Goal: Transaction & Acquisition: Subscribe to service/newsletter

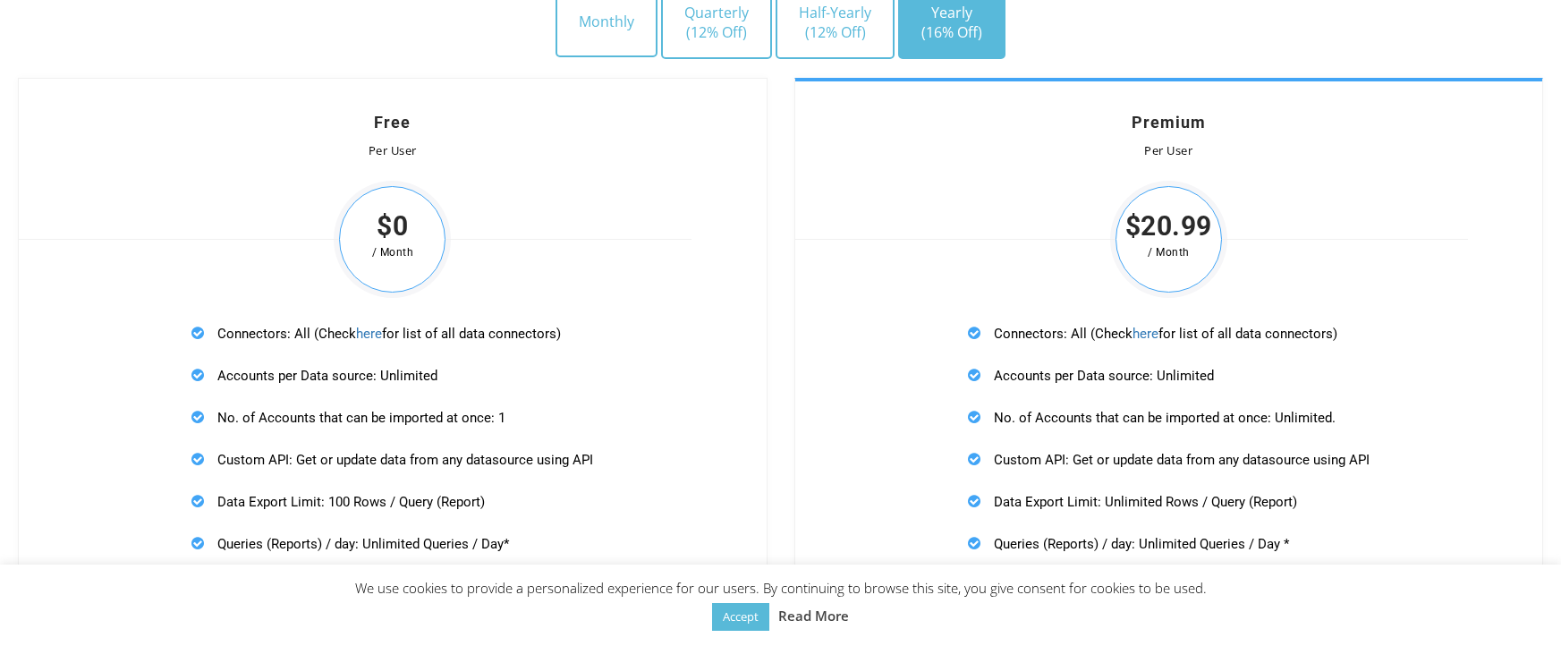
scroll to position [4995, 0]
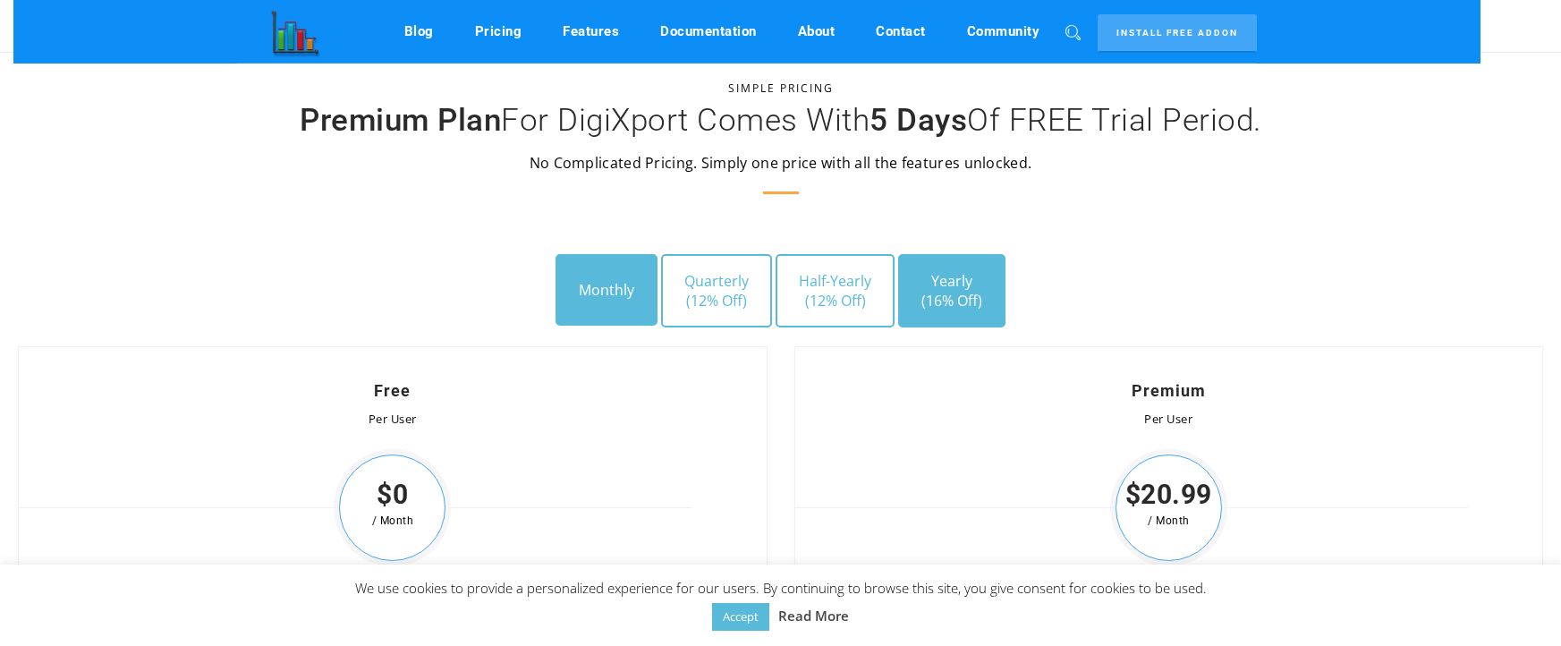
click at [626, 285] on button "Monthly" at bounding box center [606, 290] width 102 height 72
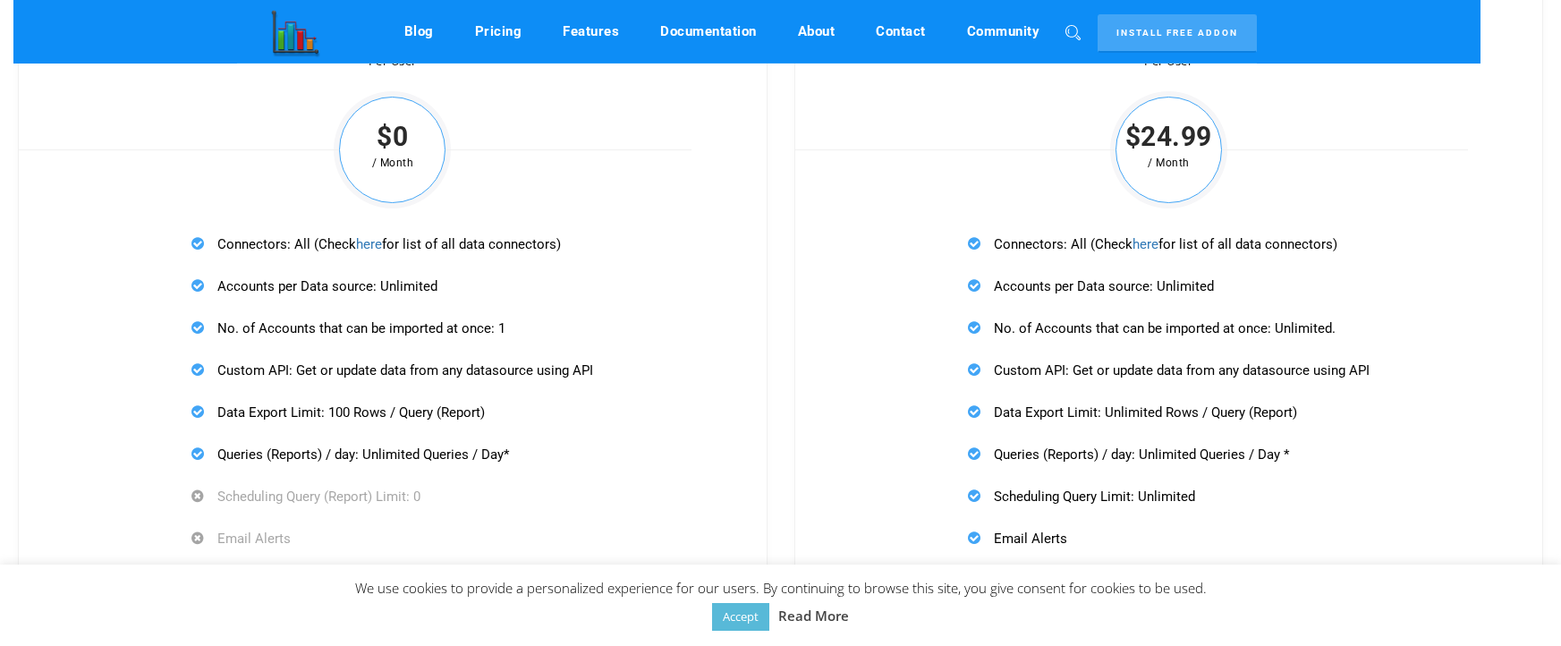
scroll to position [4905, 0]
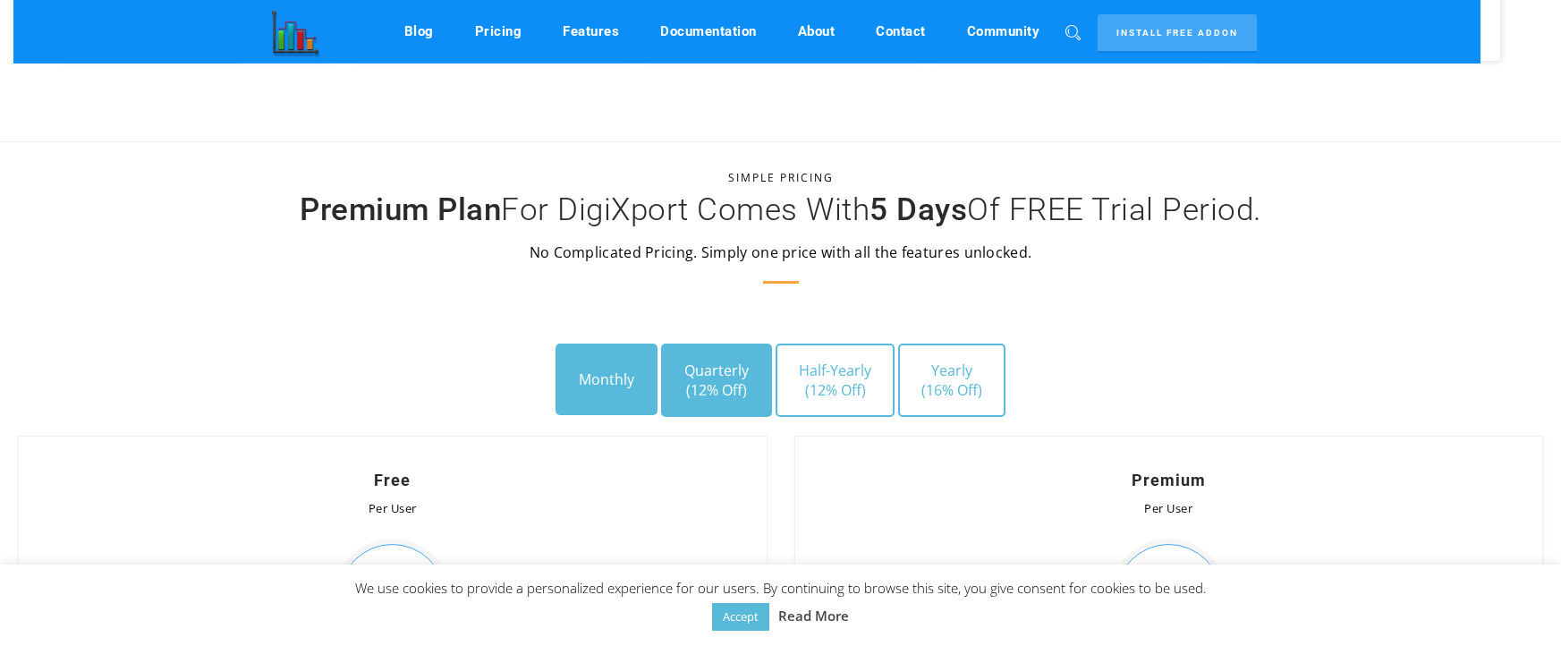
click at [737, 381] on span "(12% Off)" at bounding box center [716, 390] width 64 height 20
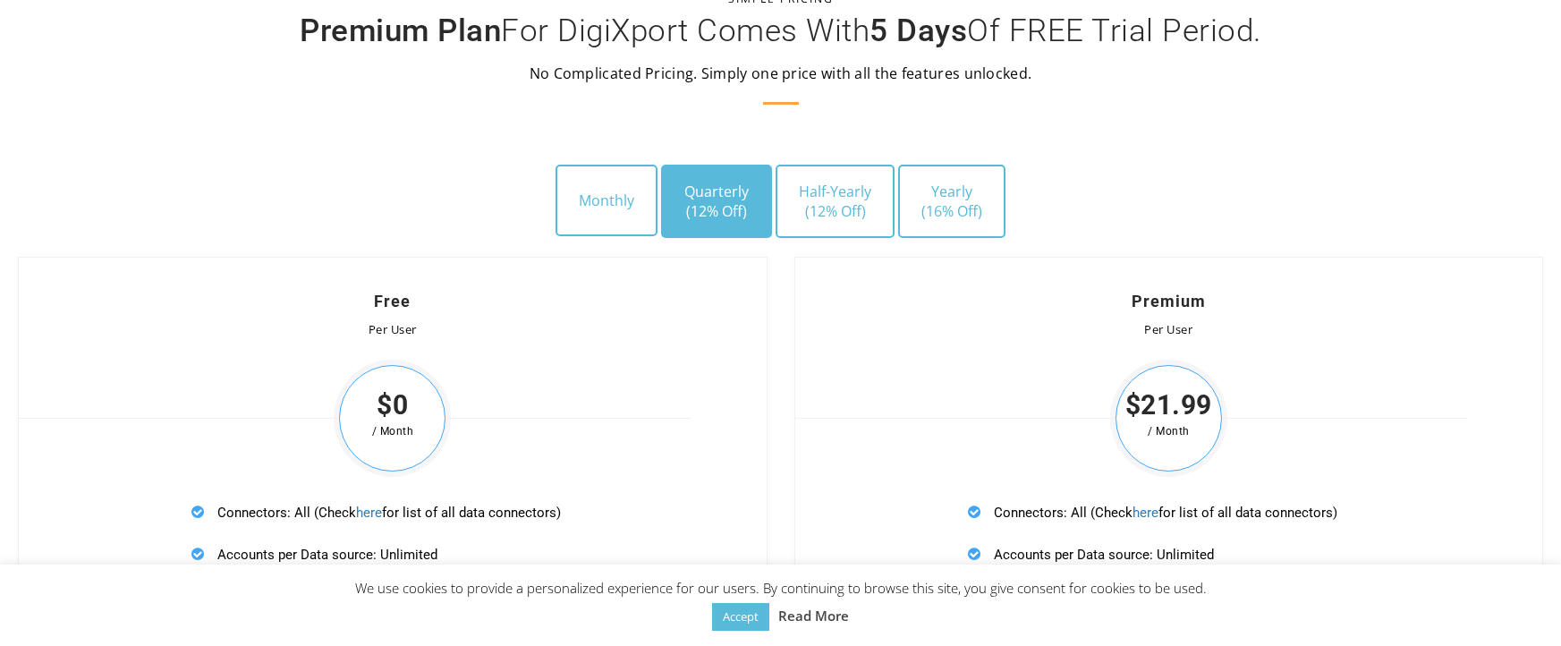
scroll to position [5174, 0]
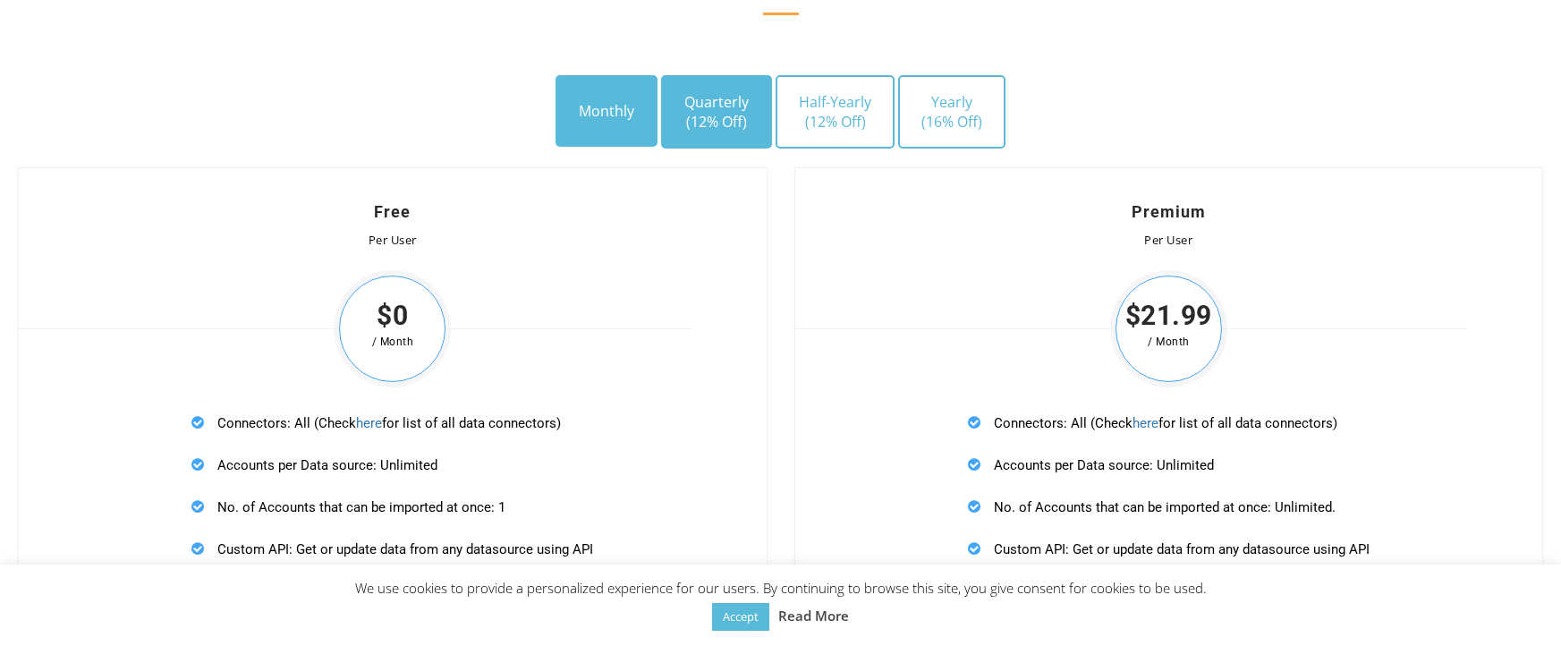
click at [622, 125] on button "Monthly" at bounding box center [606, 111] width 102 height 72
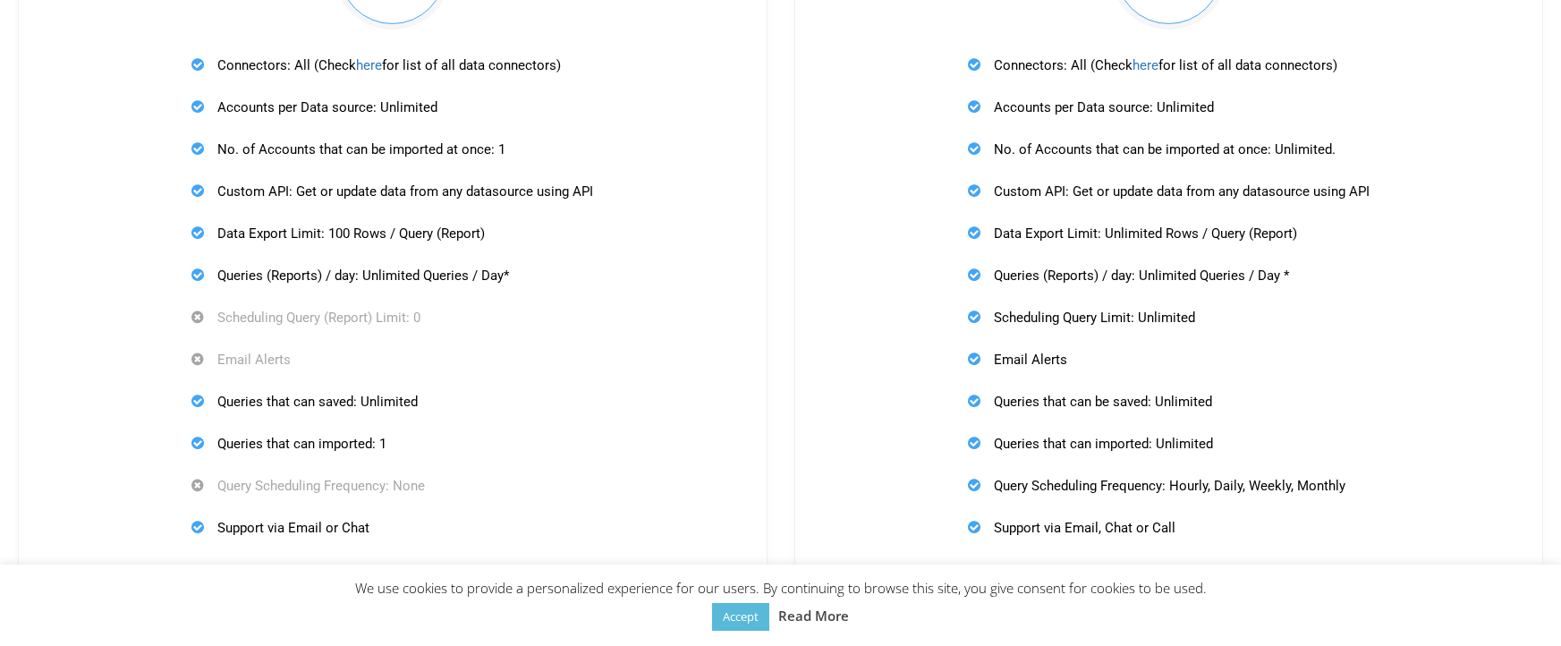
scroll to position [5979, 0]
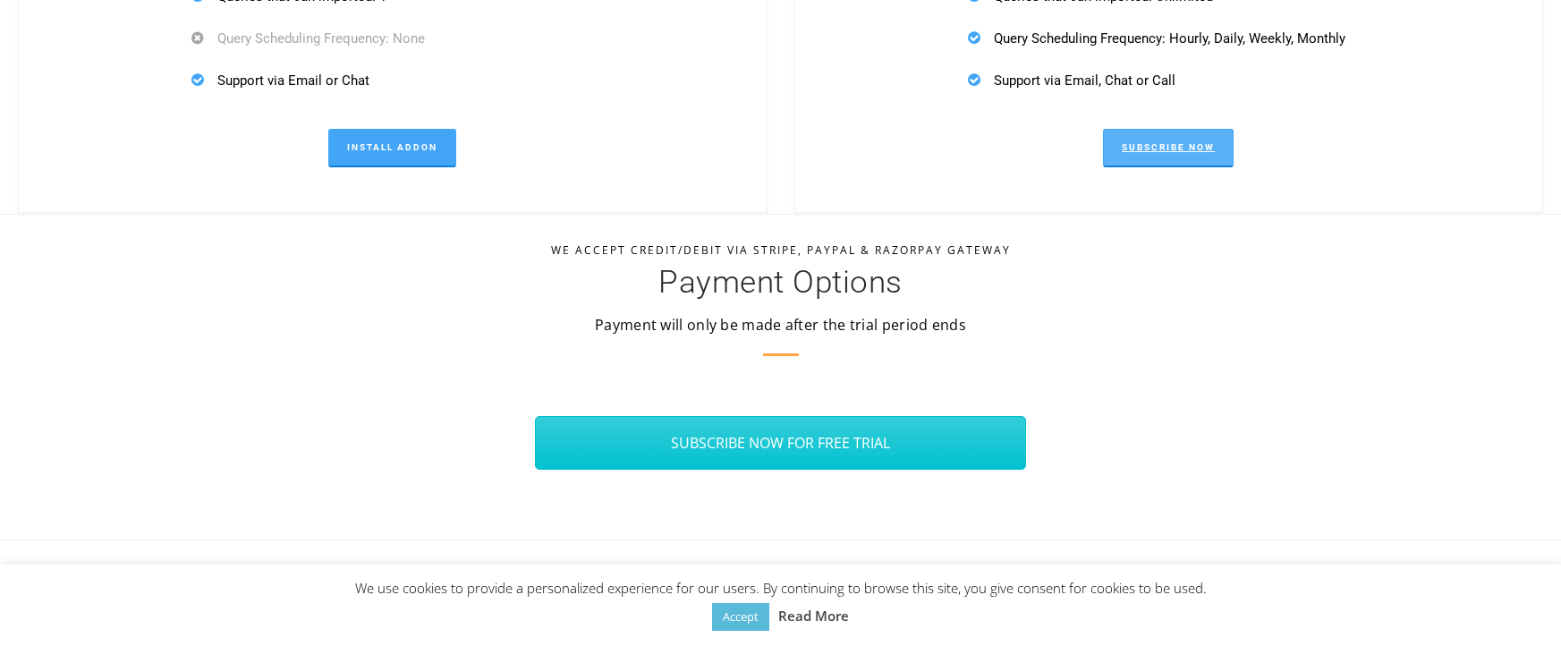
click at [1159, 160] on link "Subscribe Now" at bounding box center [1168, 148] width 131 height 38
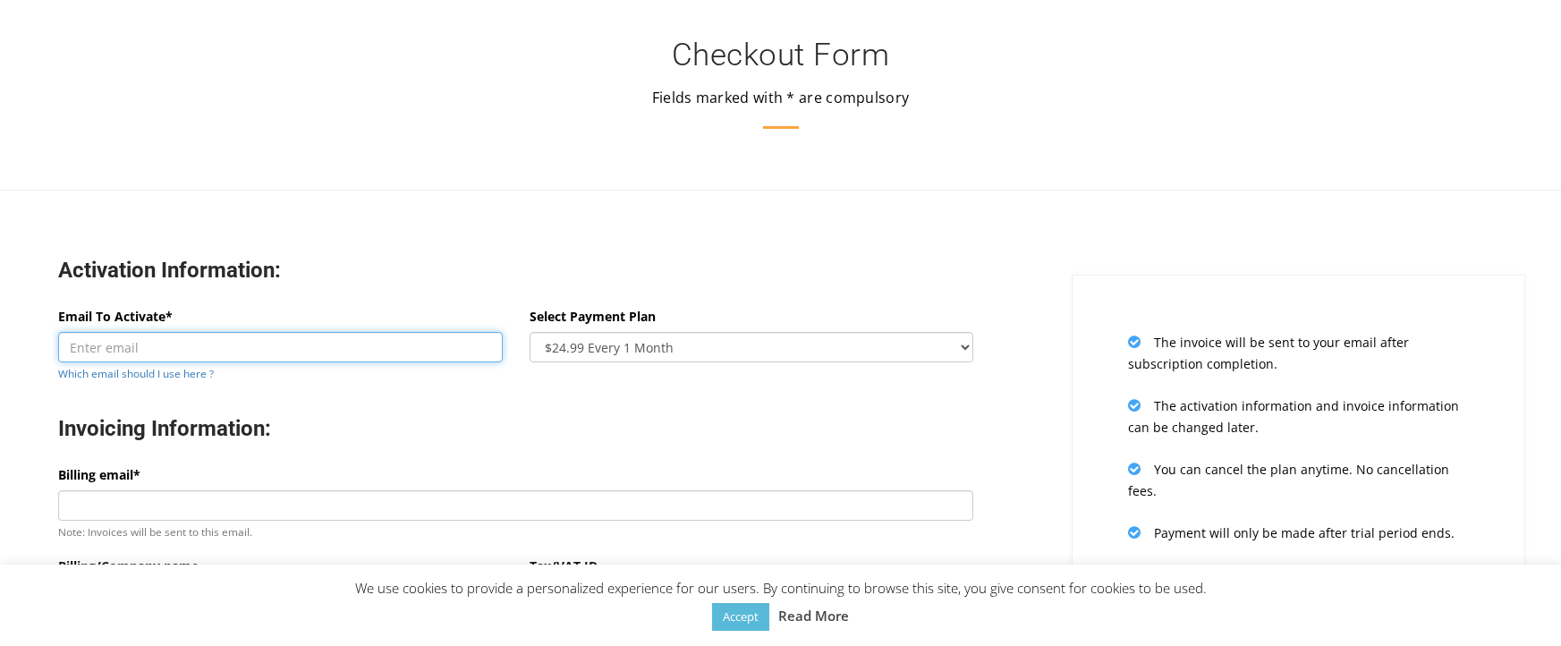
click at [294, 349] on input "Email To Activate*" at bounding box center [280, 347] width 445 height 30
type input "[EMAIL_ADDRESS][DOMAIN_NAME]"
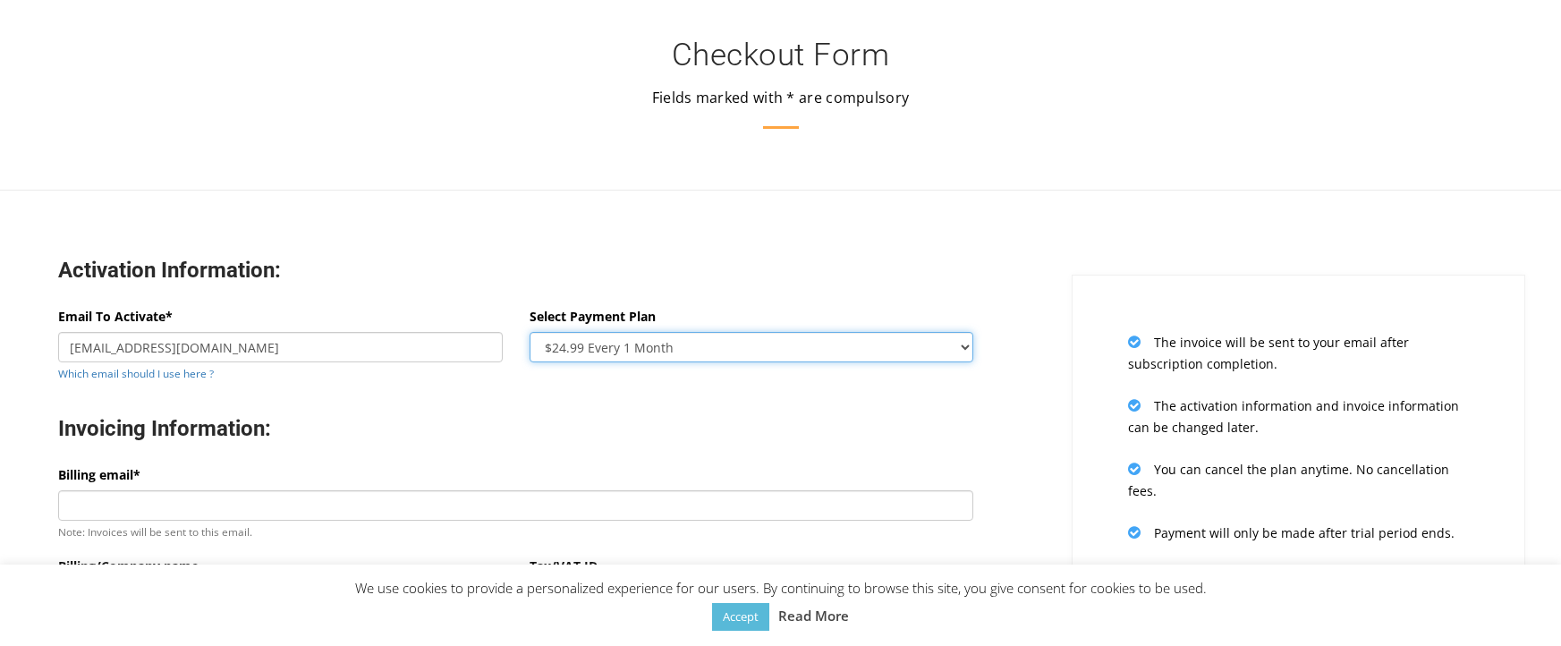
click at [660, 357] on select "$24.99 Every 1 Month $65.97 Every 3 Month ($21.99 / Month) $131.95 Every 6 Mont…" at bounding box center [752, 347] width 445 height 30
click at [530, 332] on select "$24.99 Every 1 Month $65.97 Every 3 Month ($21.99 / Month) $131.95 Every 6 Mont…" at bounding box center [752, 347] width 445 height 30
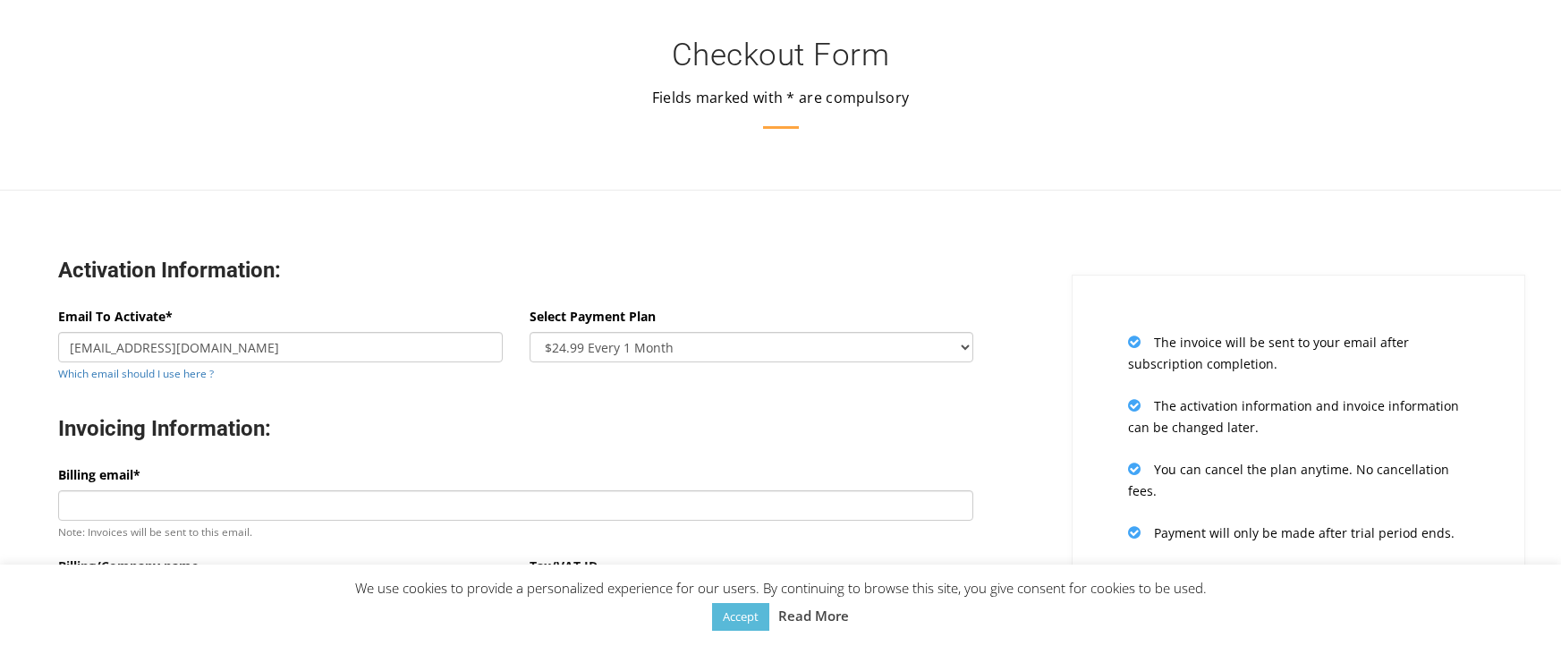
click at [364, 397] on div "Invoicing Information:" at bounding box center [516, 430] width 942 height 67
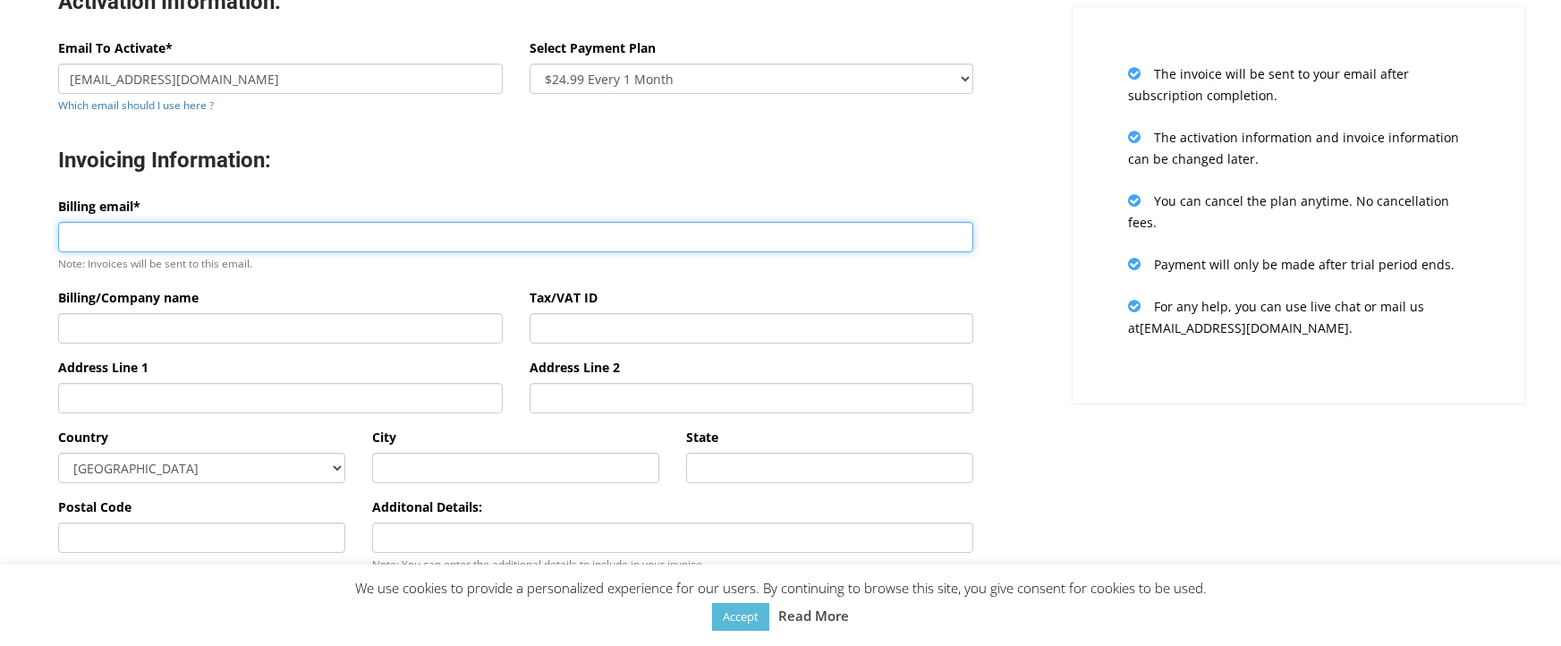
click at [296, 236] on input "Billing email*" at bounding box center [515, 237] width 915 height 30
type input "[EMAIL_ADDRESS][DOMAIN_NAME]"
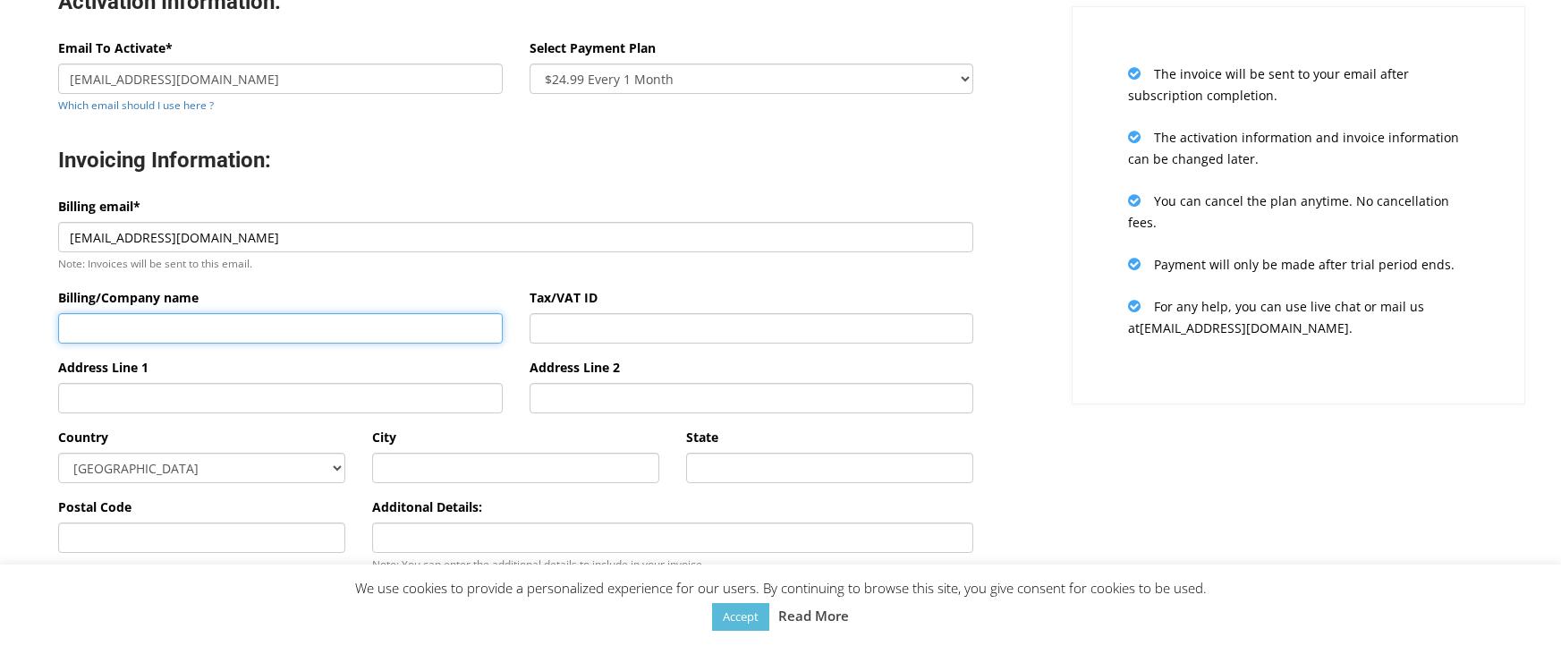
click at [217, 338] on input "Billing/Company name" at bounding box center [280, 328] width 445 height 30
type input "[PERSON_NAME]"
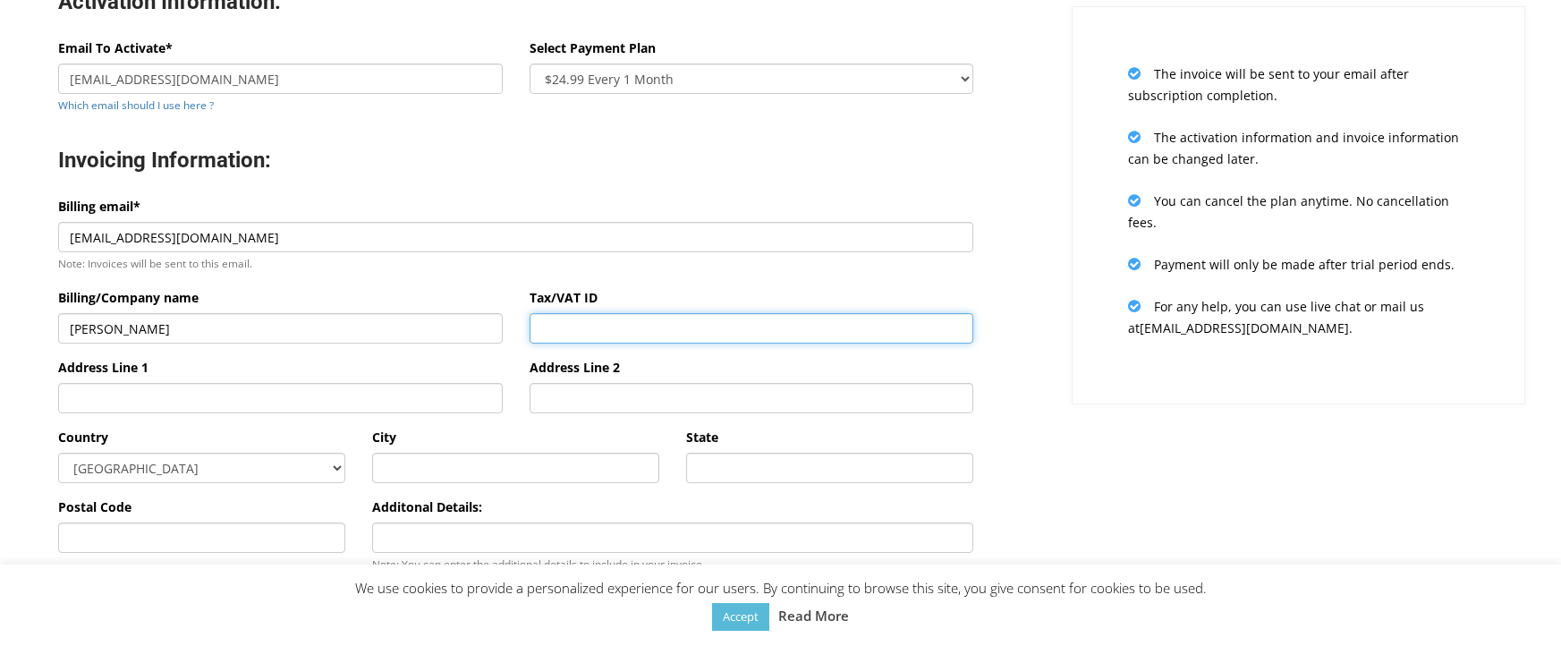
click at [631, 324] on input "Tax/VAT ID" at bounding box center [752, 328] width 445 height 30
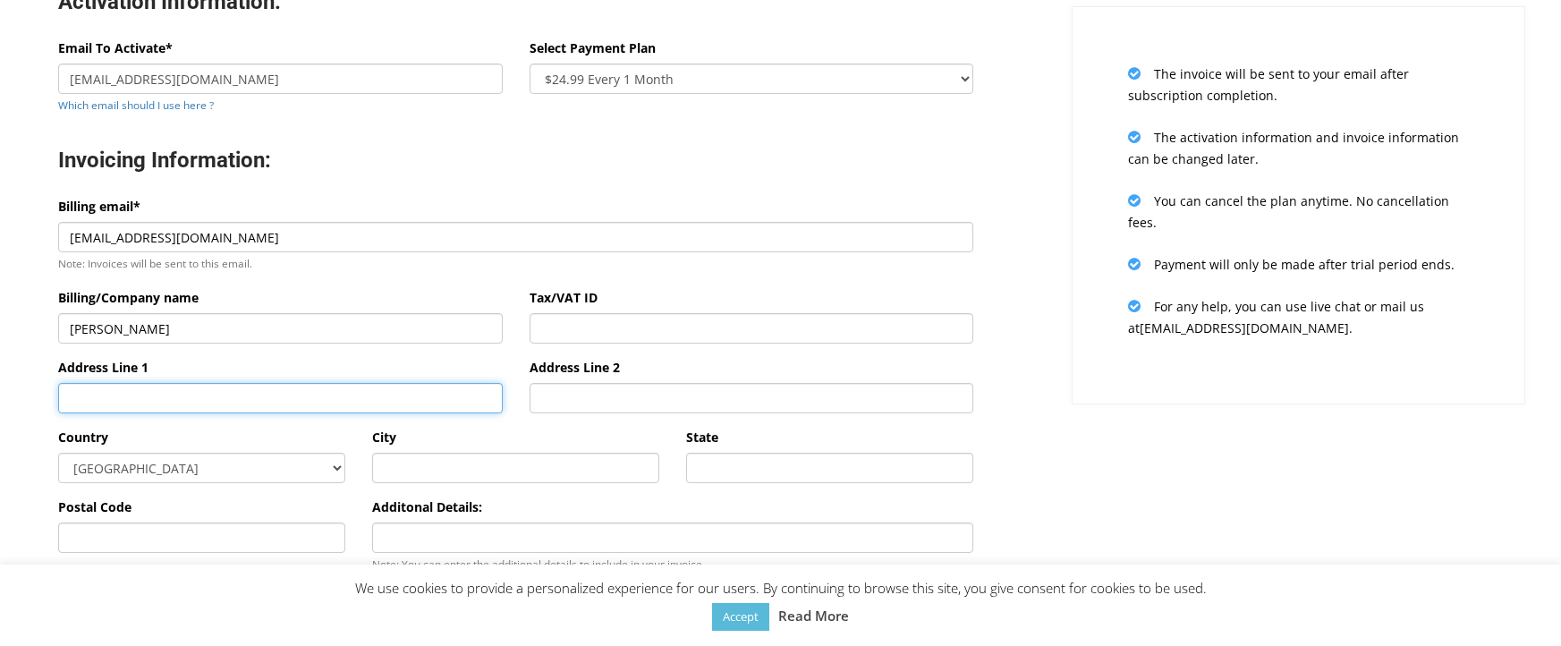
click at [336, 407] on input "Address Line 1" at bounding box center [280, 398] width 445 height 30
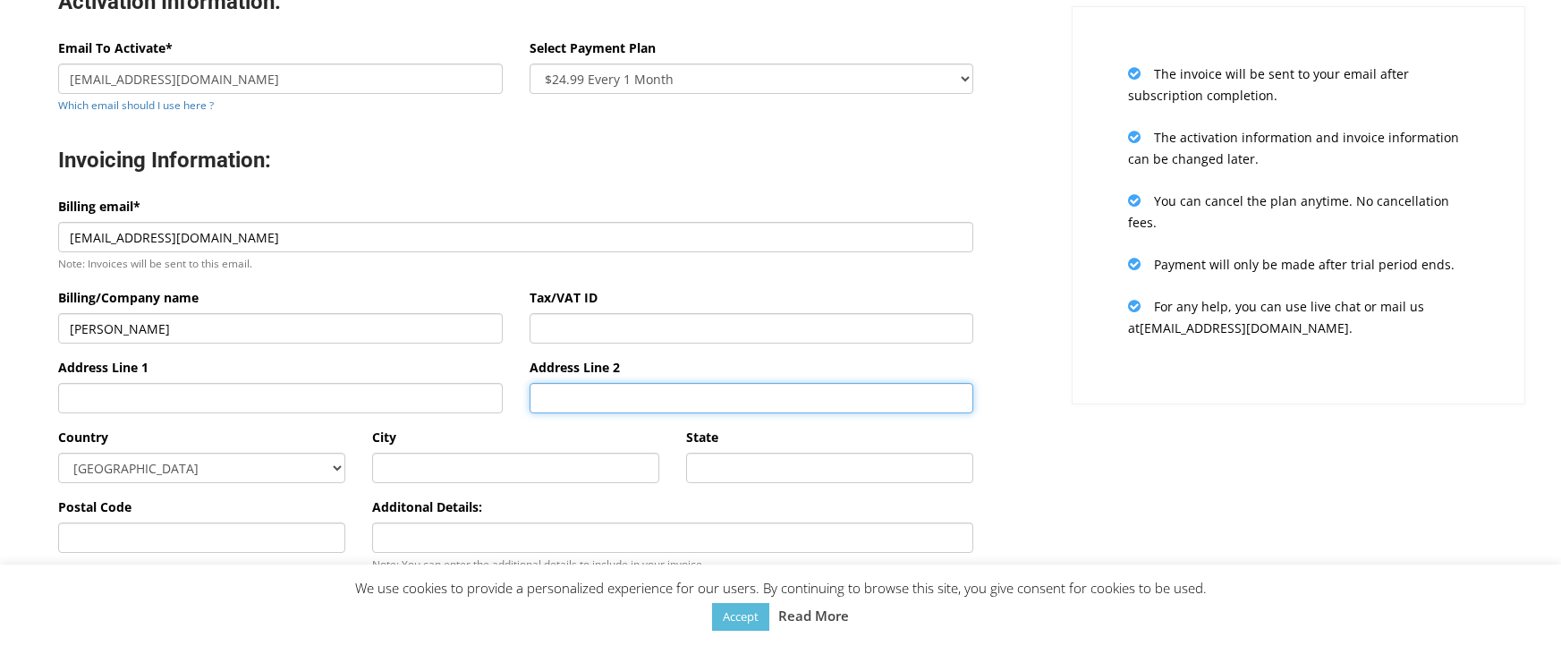
click at [623, 405] on input "Address Line 2" at bounding box center [752, 398] width 445 height 30
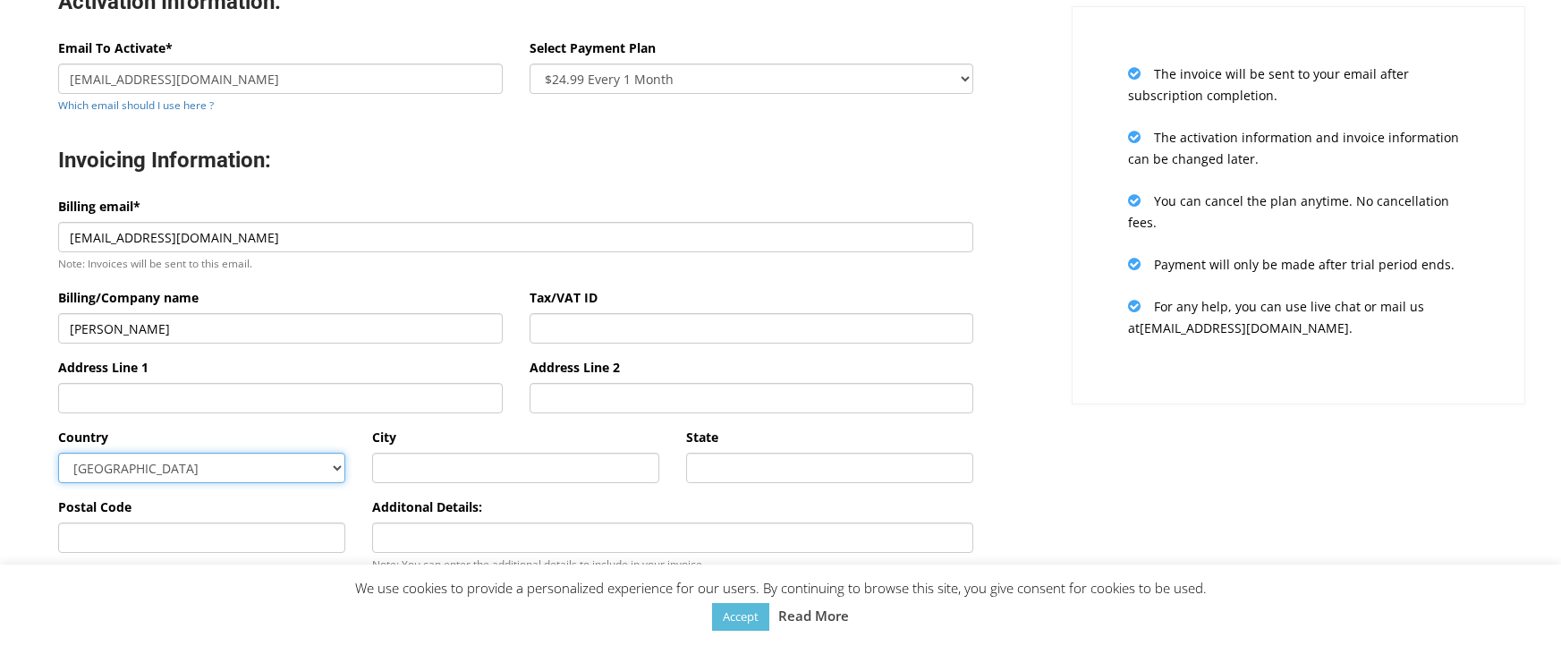
click at [247, 466] on select "Afghanistan Aland Islands Albania Algeria American Samoa Andorra Angola Anguill…" at bounding box center [201, 468] width 287 height 30
click at [458, 462] on input "text" at bounding box center [515, 468] width 287 height 30
click at [725, 469] on input "State" at bounding box center [829, 468] width 287 height 30
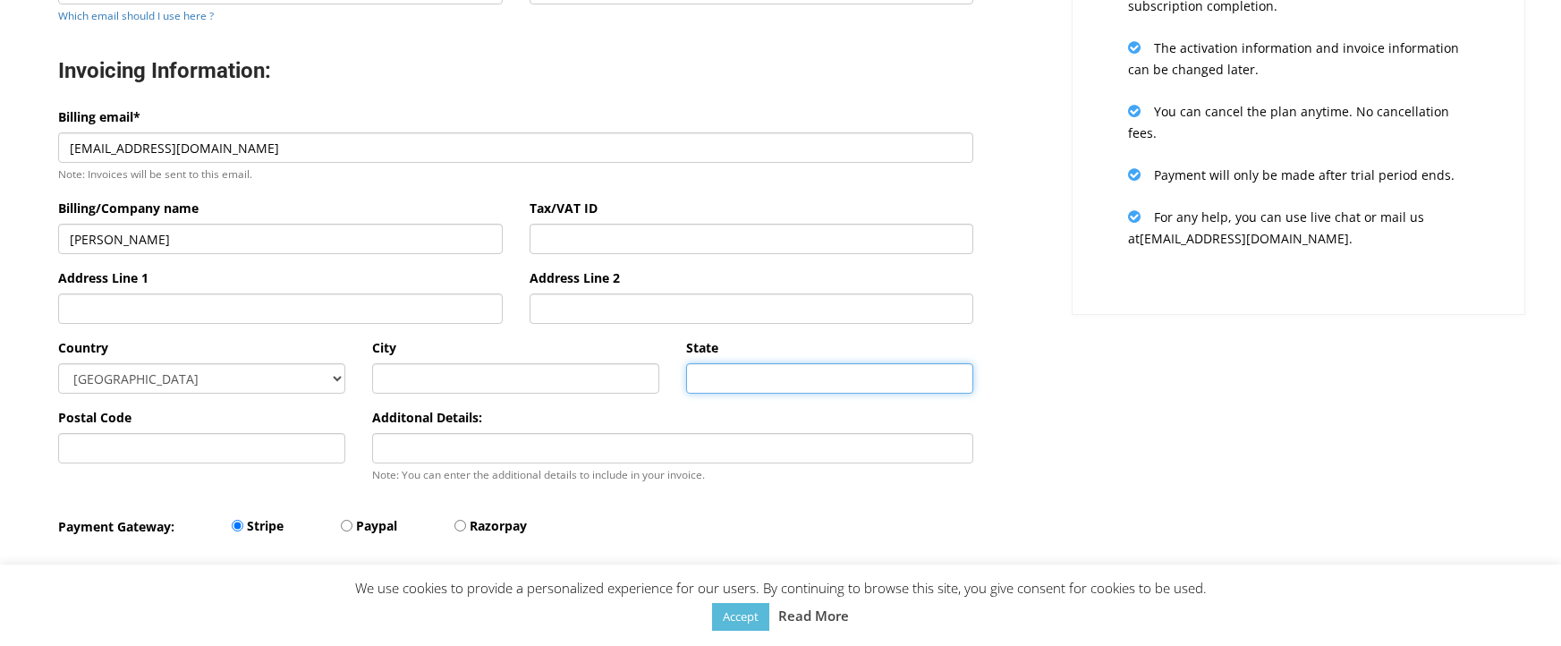
scroll to position [513, 0]
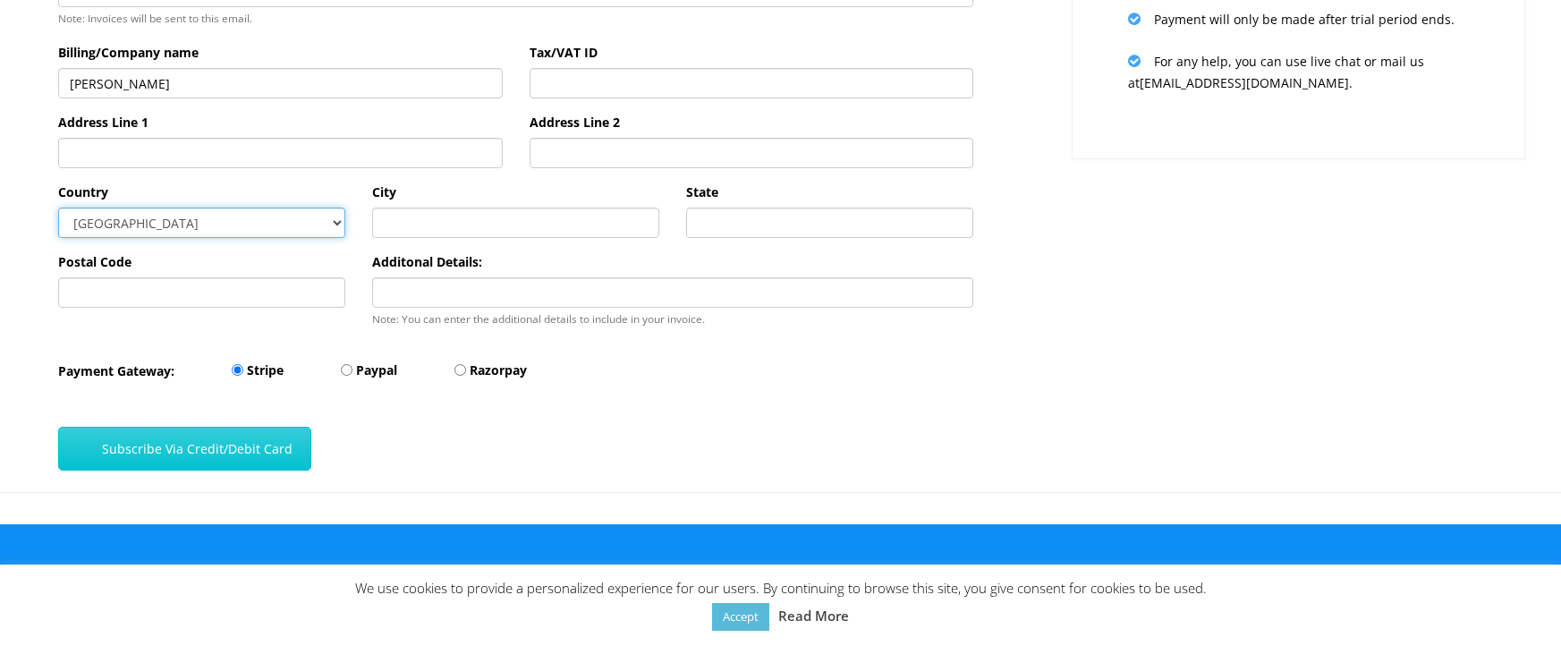
click at [252, 221] on select "Afghanistan Aland Islands Albania Algeria American Samoa Andorra Angola Anguill…" at bounding box center [201, 223] width 287 height 30
click at [1102, 283] on div "Activation Information: Email To Activate* tuyethn644@gmail.com Which email sho…" at bounding box center [781, 100] width 1588 height 784
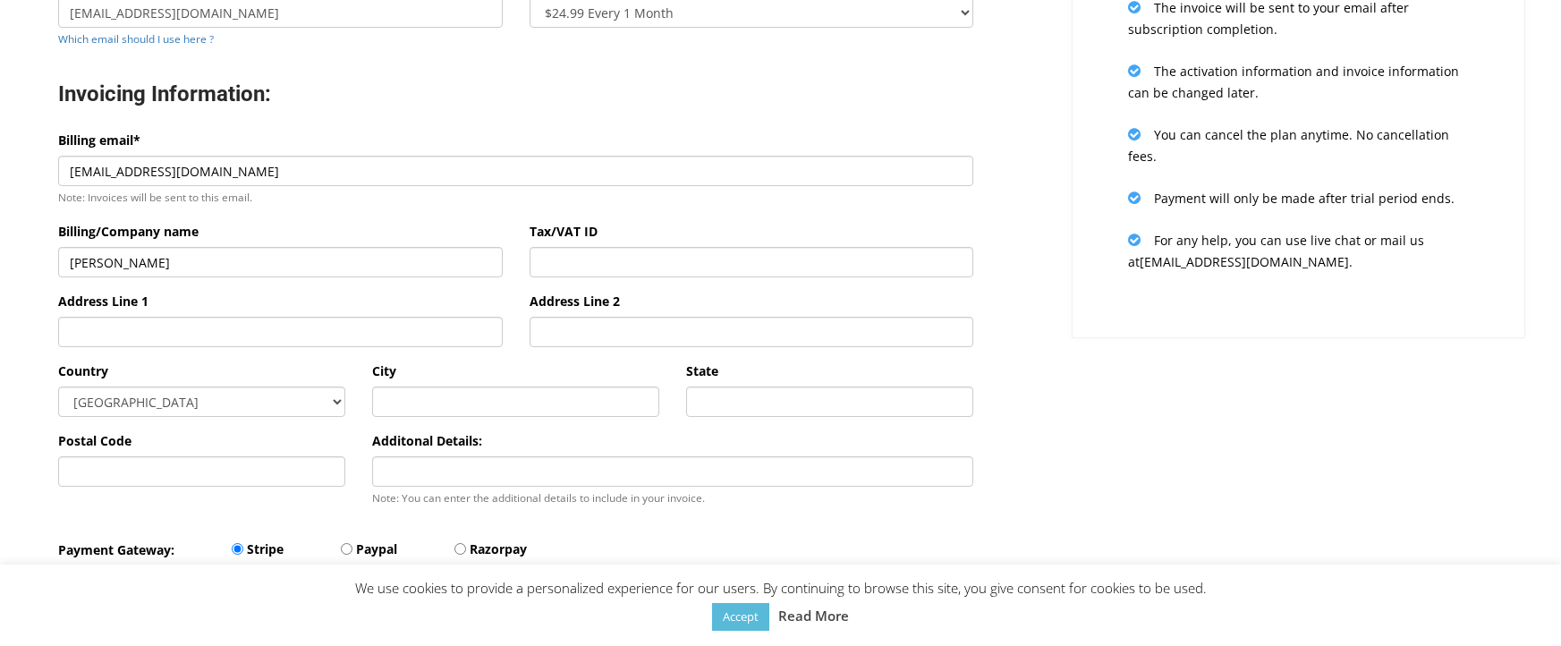
scroll to position [424, 0]
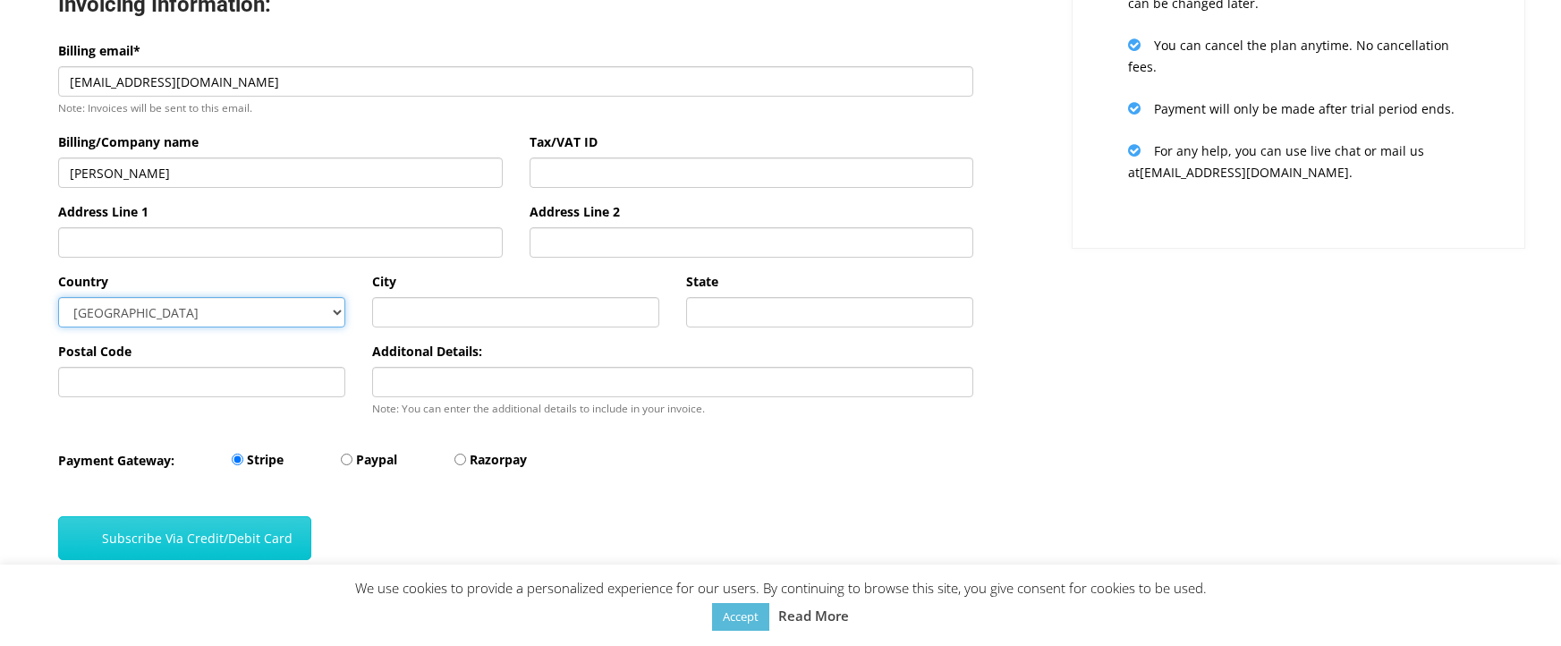
click at [298, 318] on select "Afghanistan Aland Islands Albania Algeria American Samoa Andorra Angola Anguill…" at bounding box center [201, 312] width 287 height 30
select select "US"
click at [58, 297] on select "Afghanistan Aland Islands Albania Algeria American Samoa Andorra Angola Anguill…" at bounding box center [201, 312] width 287 height 30
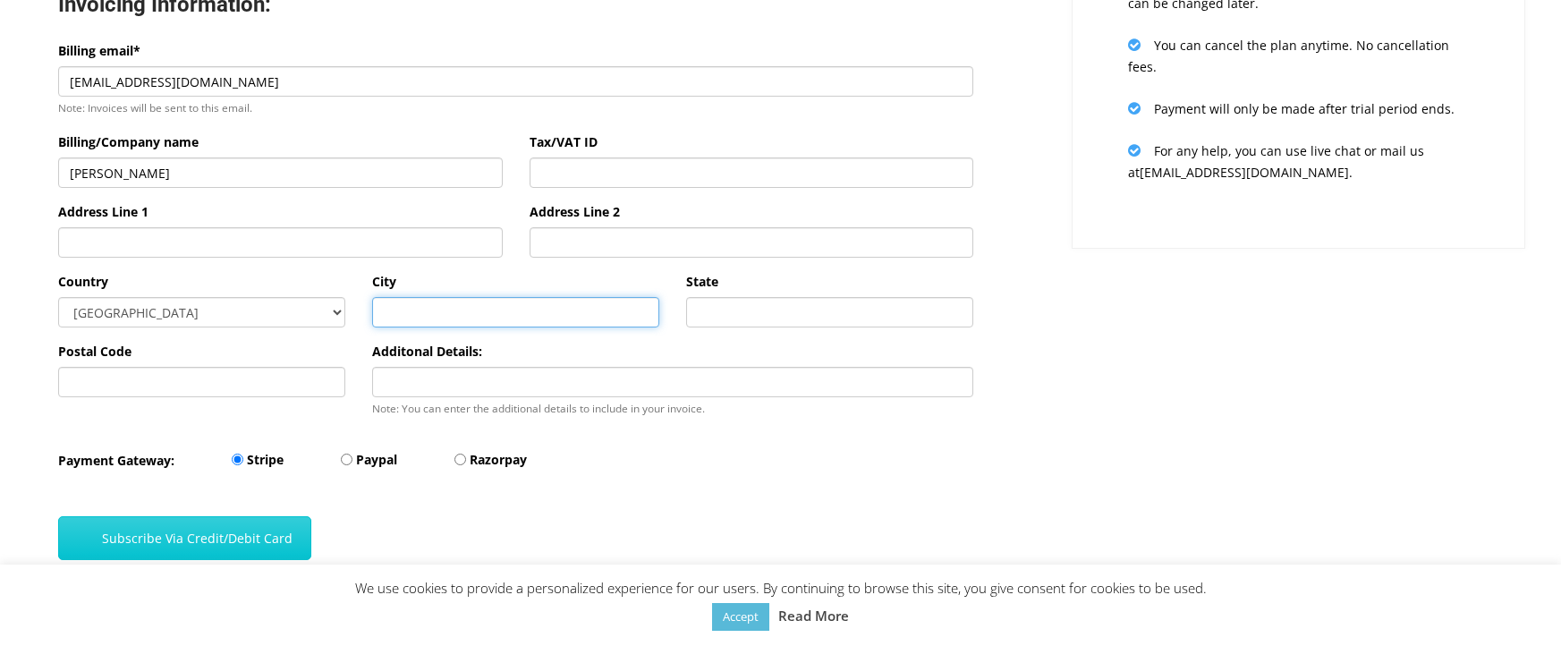
click at [462, 310] on input "text" at bounding box center [515, 312] width 287 height 30
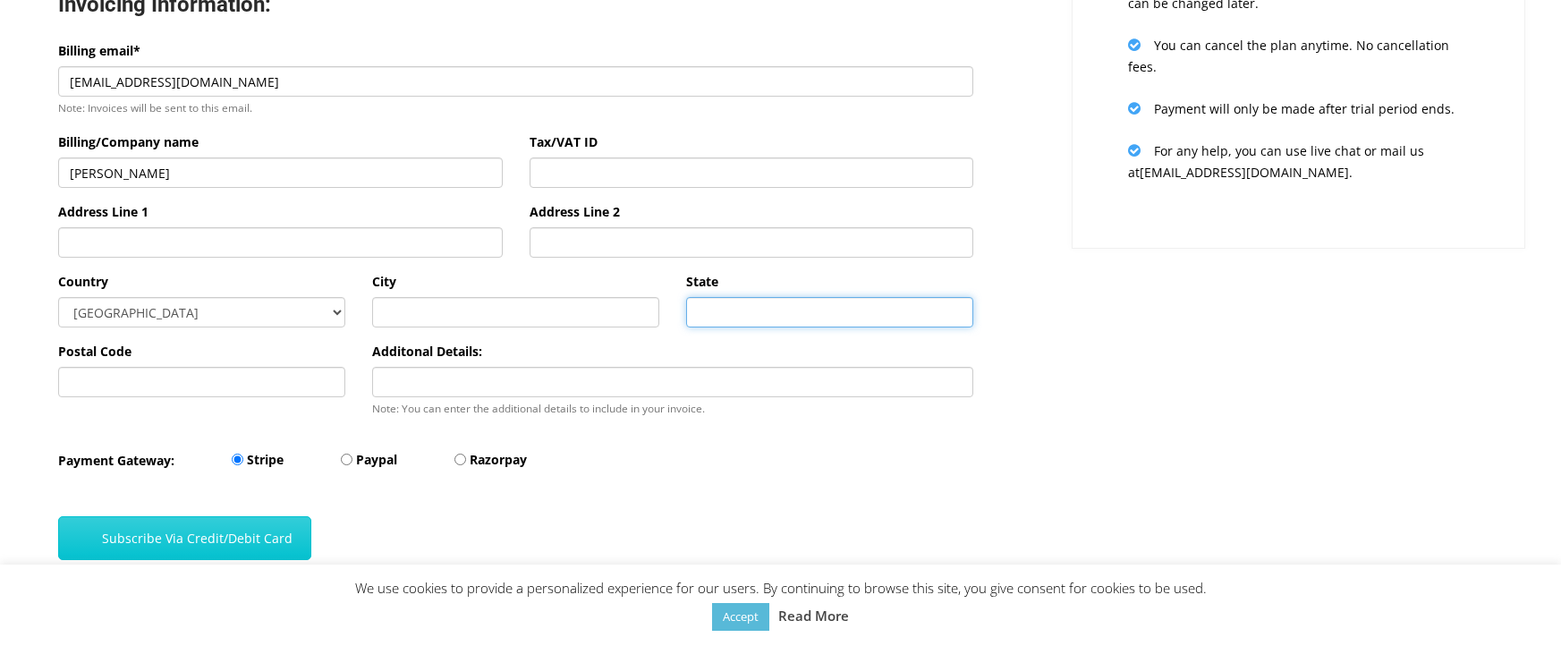
click at [708, 314] on input "State" at bounding box center [829, 312] width 287 height 30
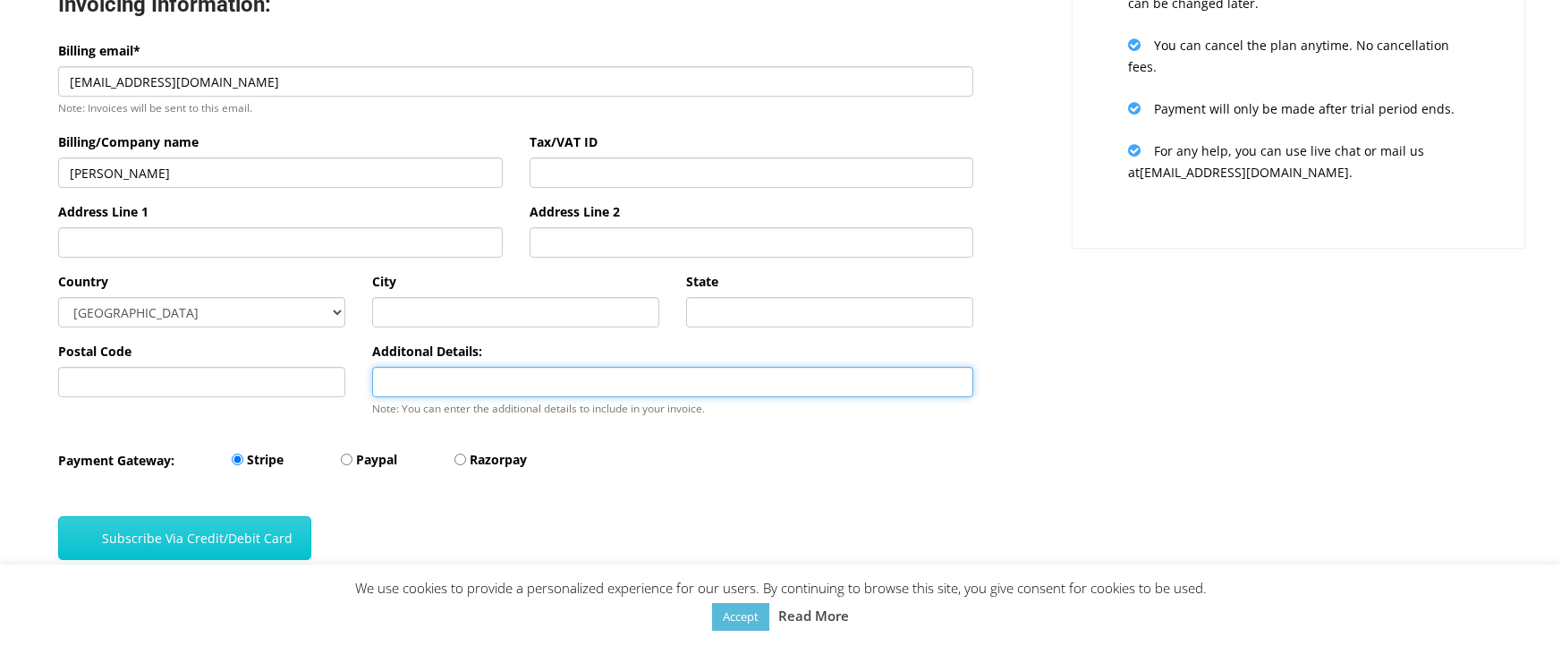
click at [628, 370] on input "Additonal Details:" at bounding box center [672, 382] width 601 height 30
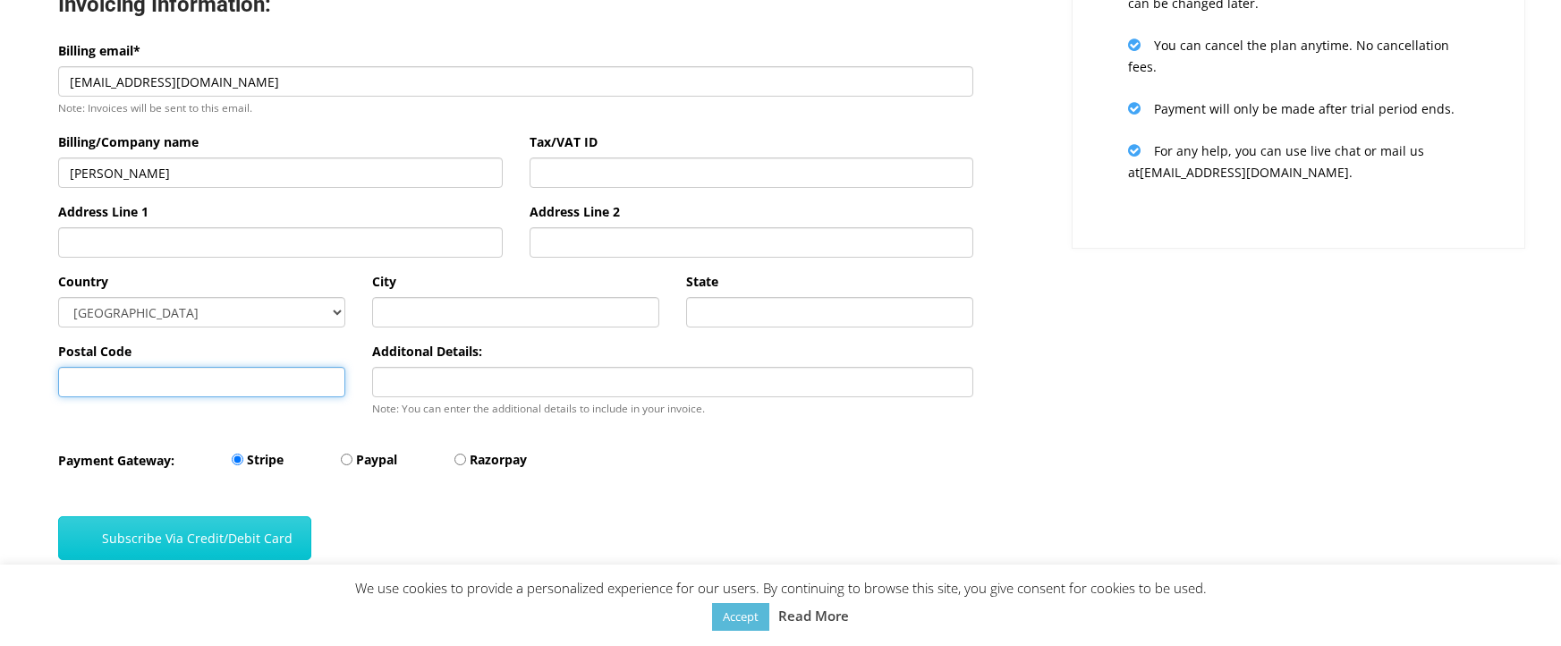
click at [268, 383] on input "Postal Code" at bounding box center [201, 382] width 287 height 30
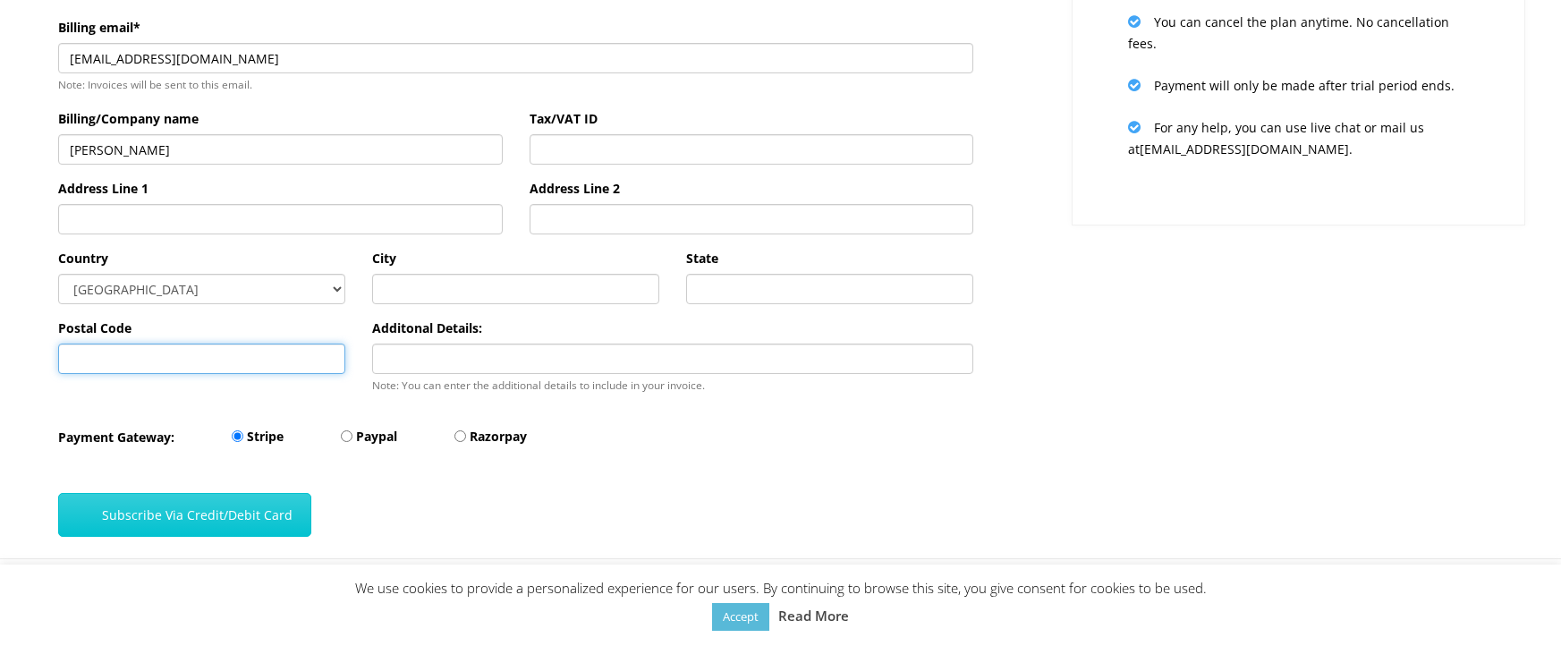
scroll to position [513, 0]
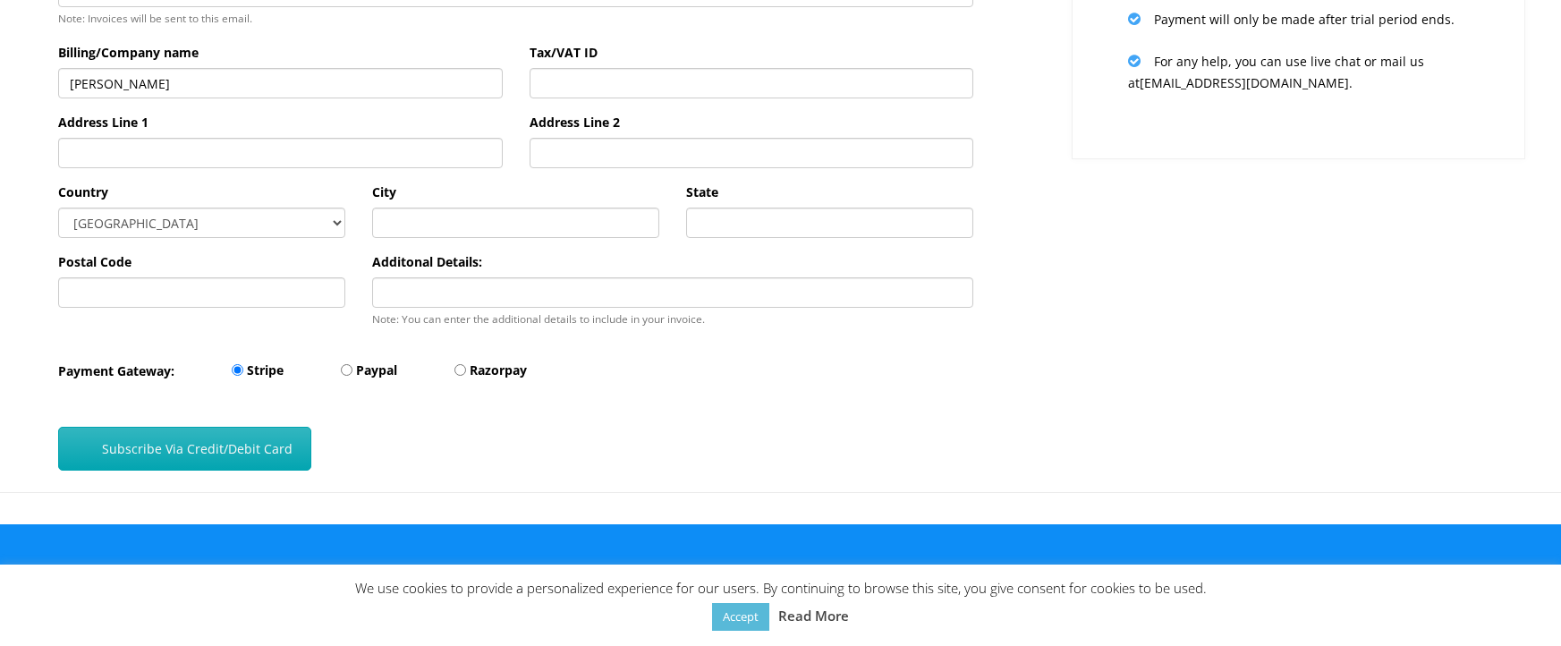
click at [229, 441] on button "Subscribe Via Credit/Debit Card" at bounding box center [184, 449] width 253 height 44
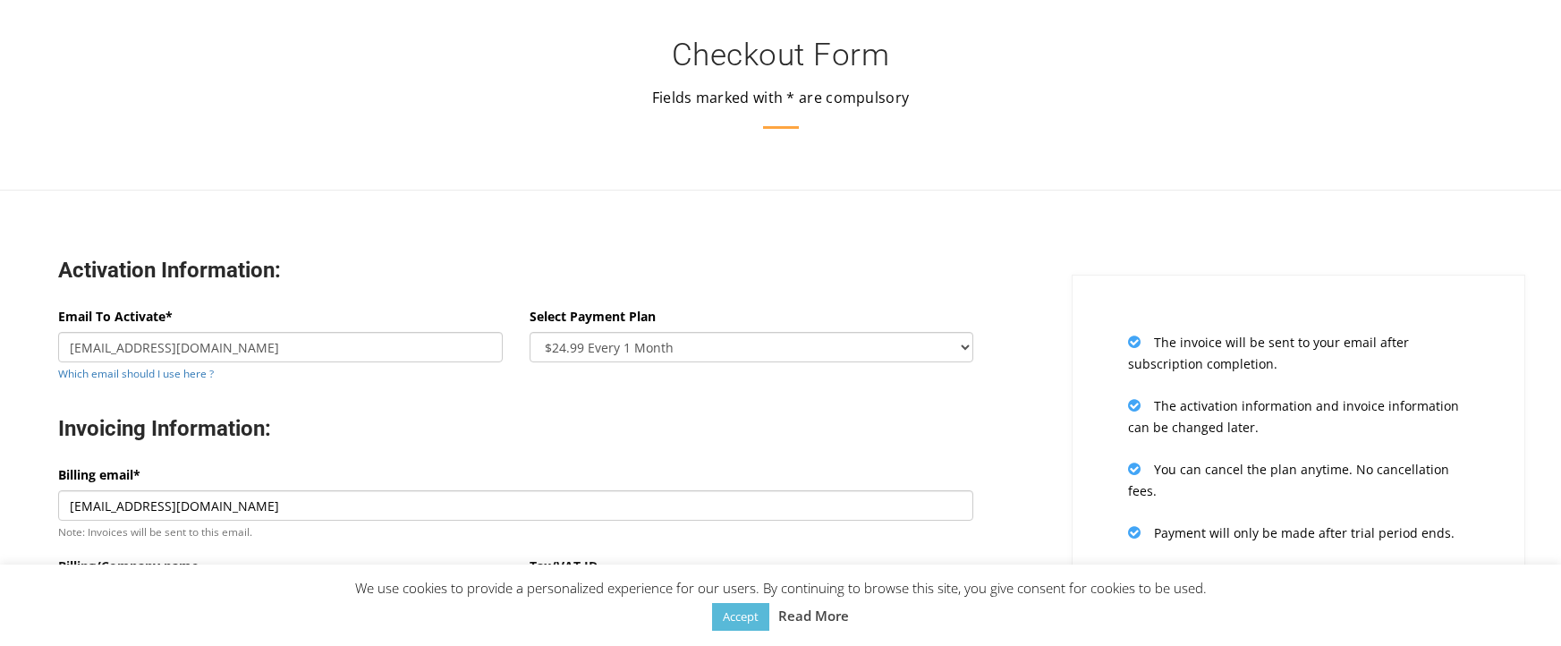
scroll to position [513, 0]
